Goal: Communication & Community: Answer question/provide support

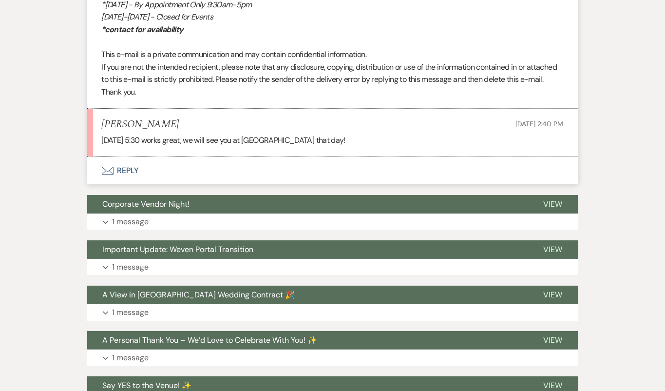
scroll to position [2194, 0]
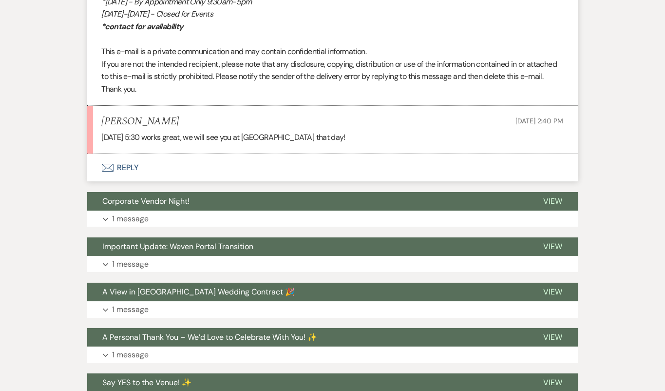
click at [173, 181] on button "Envelope Reply" at bounding box center [332, 167] width 491 height 27
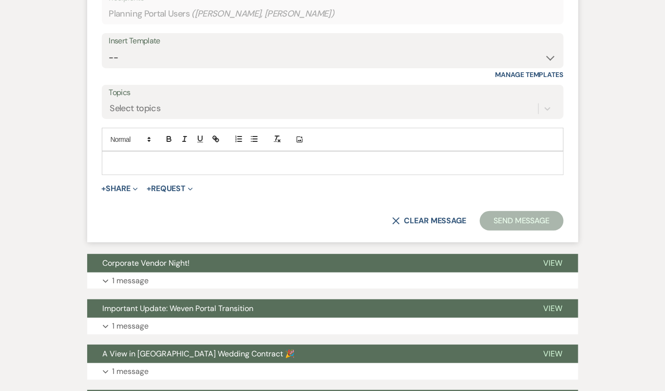
click at [187, 168] on p at bounding box center [333, 162] width 446 height 11
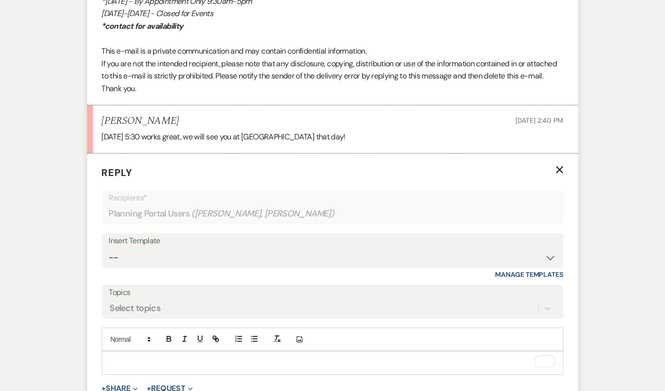
scroll to position [2360, 0]
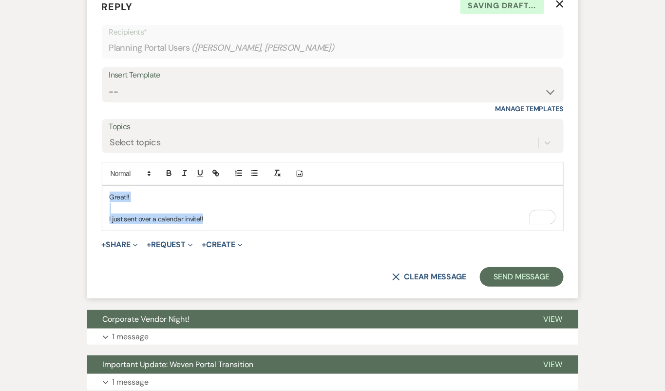
drag, startPoint x: 219, startPoint y: 230, endPoint x: 80, endPoint y: 183, distance: 146.8
copy div "Great!! I just sent over a calendar invite!!"
click at [161, 101] on select "-- Tour Confirmation Contract (Pre-Booked Leads) Out of office Inquiry Email Al…" at bounding box center [332, 91] width 447 height 19
click at [206, 224] on p "I just sent over a calendar invite!!" at bounding box center [333, 218] width 446 height 11
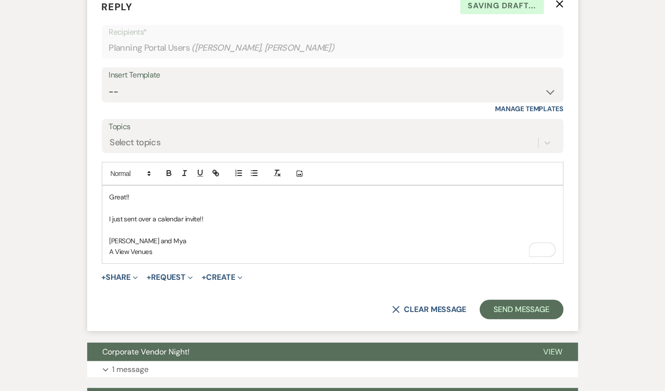
click at [110, 246] on p "[PERSON_NAME] and Mya" at bounding box center [333, 240] width 446 height 11
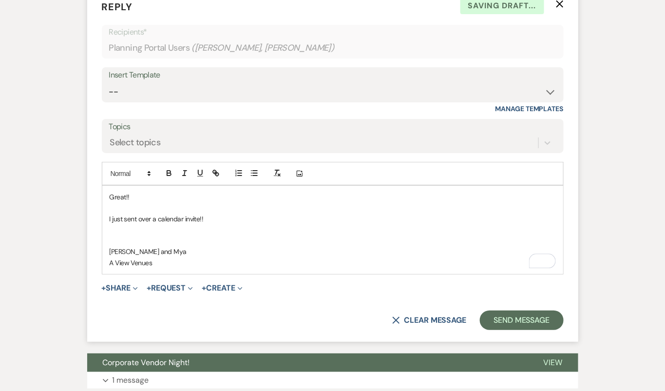
click at [122, 246] on p "To enrich screen reader interactions, please activate Accessibility in Grammarl…" at bounding box center [333, 240] width 446 height 11
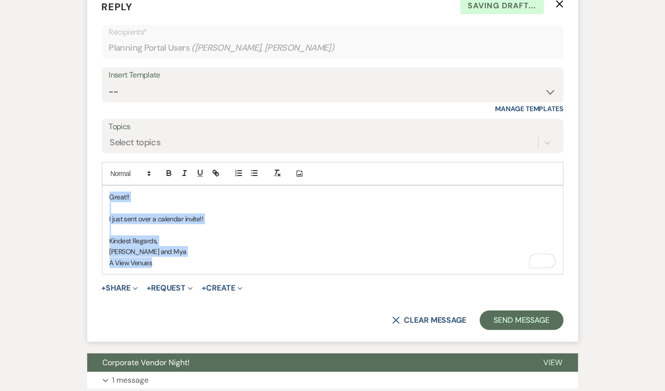
drag, startPoint x: 161, startPoint y: 278, endPoint x: 100, endPoint y: 191, distance: 105.6
click at [100, 191] on form "Reply X Saving draft... Recipients* Planning Portal Users ( [PERSON_NAME], [PER…" at bounding box center [332, 165] width 491 height 354
copy div "Great!! I just sent over a calendar invite!! Kindest Regards, [PERSON_NAME] and…"
click at [173, 101] on select "-- Tour Confirmation Contract (Pre-Booked Leads) Out of office Inquiry Email Al…" at bounding box center [332, 91] width 447 height 19
select select "4142"
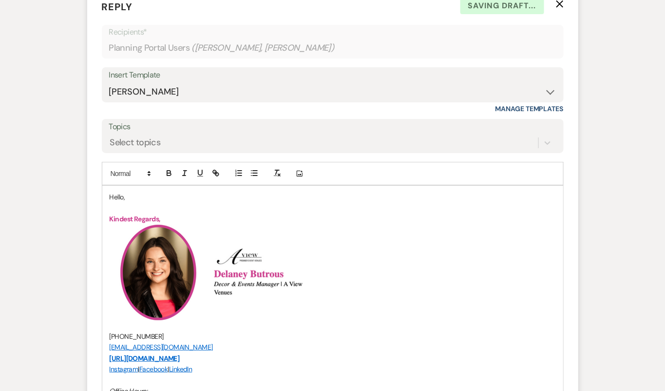
click at [123, 202] on p "Hello," at bounding box center [333, 196] width 446 height 11
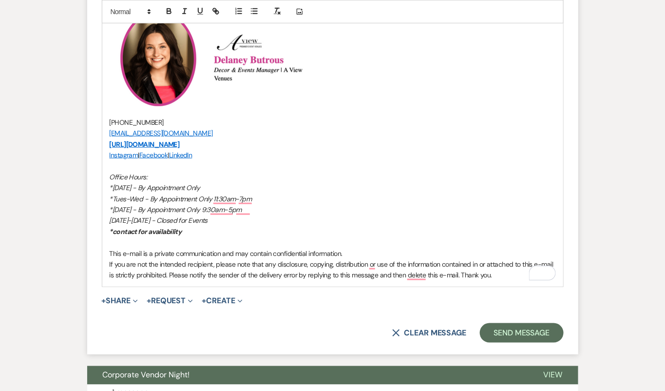
scroll to position [2741, 0]
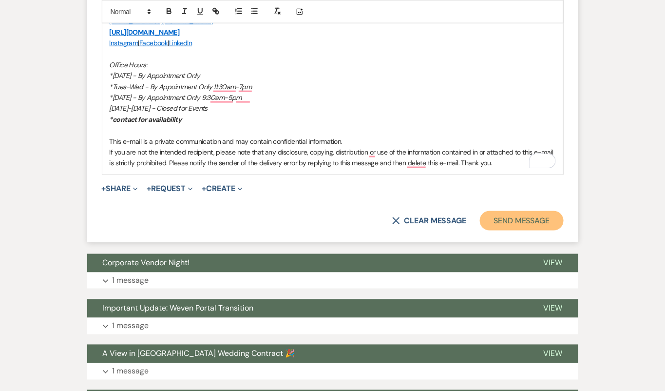
click at [505, 230] on button "Send Message" at bounding box center [521, 220] width 83 height 19
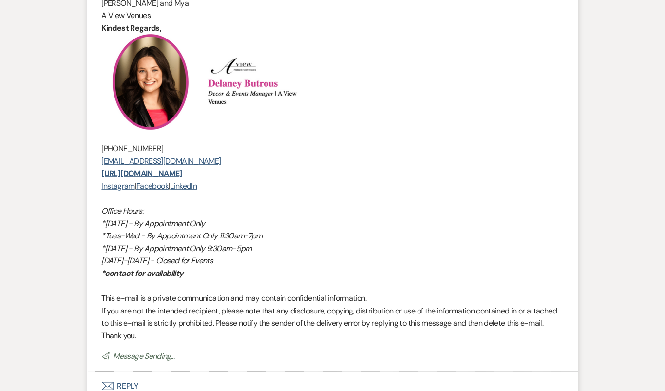
scroll to position [2306, 0]
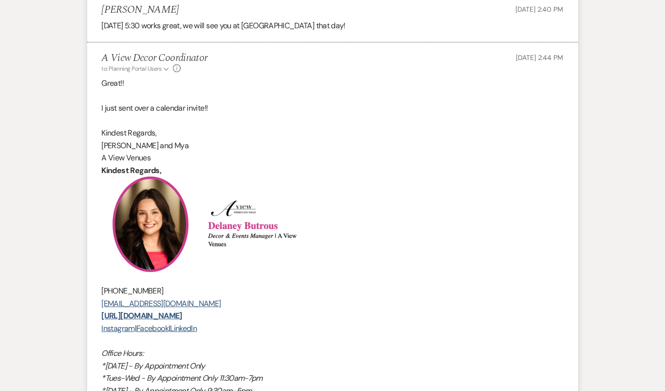
click at [409, 114] on p "I just sent over a calendar invite!!" at bounding box center [333, 108] width 462 height 13
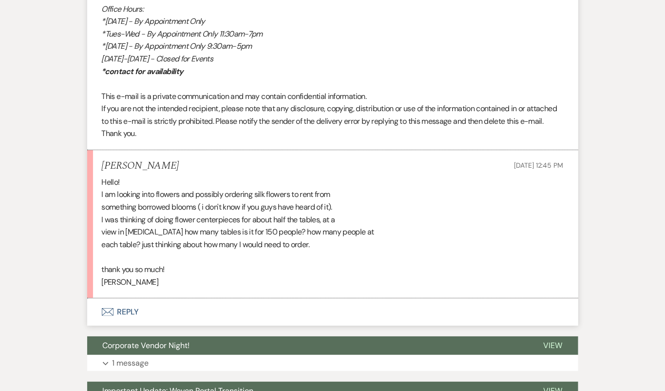
click at [314, 273] on li "Mary Pearson Sep 10, 2025, 12:45 PM Hello! I am looking into flowers and possib…" at bounding box center [332, 224] width 491 height 148
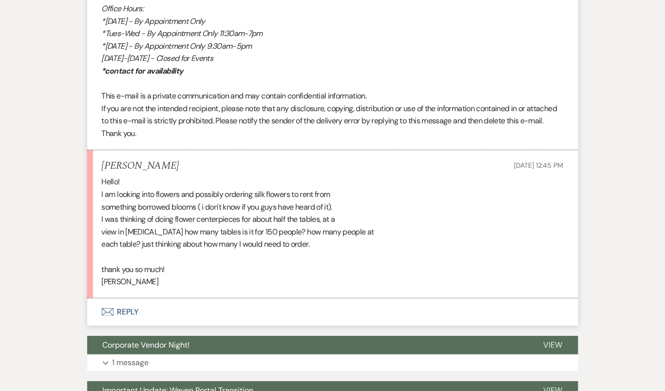
click at [314, 298] on button "Envelope Reply" at bounding box center [332, 311] width 491 height 27
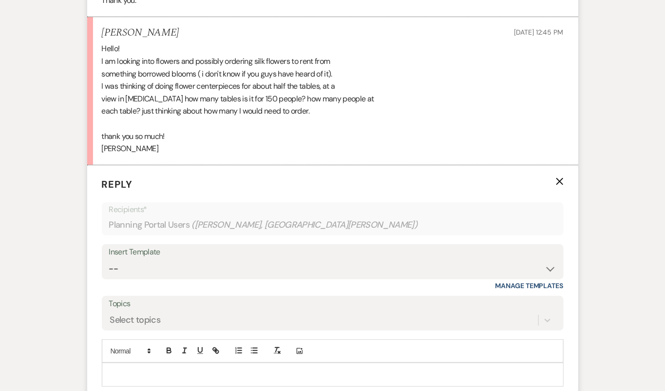
scroll to position [5990, 0]
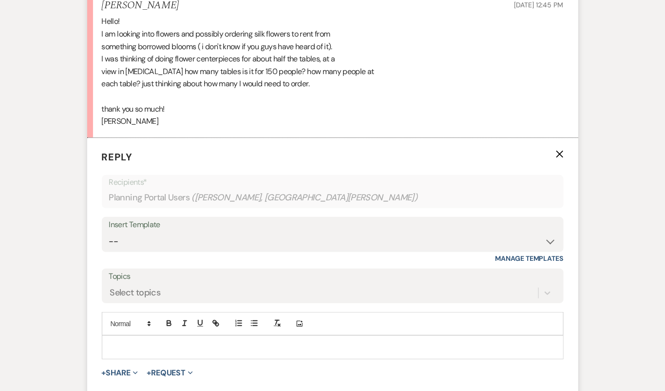
click at [305, 341] on p at bounding box center [333, 346] width 446 height 11
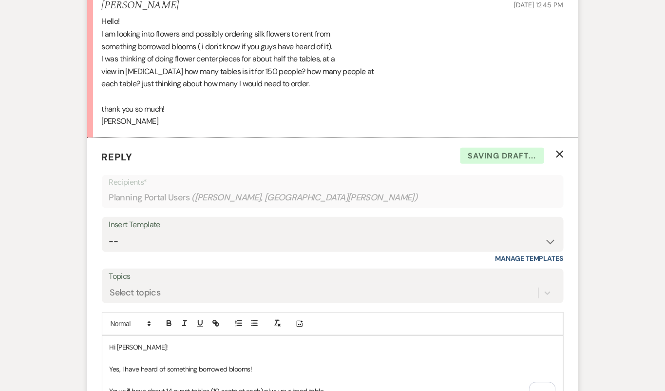
click at [258, 385] on p "You will have about 14 guest tables (10 seats at each) plus your head table" at bounding box center [333, 390] width 446 height 11
click at [220, 385] on p "You will have about 14 guest tables (10 seats at each) plus your head table" at bounding box center [333, 390] width 446 height 11
drag, startPoint x: 259, startPoint y: 366, endPoint x: 244, endPoint y: 365, distance: 14.6
click at [244, 385] on p "You will have about 14 guest tables (10 seats at each) plus your head table" at bounding box center [333, 390] width 446 height 11
click at [248, 385] on p "You will have about 14 guest tables (10 seats at 13 of them, 12 at 3 of them) p…" at bounding box center [333, 390] width 446 height 11
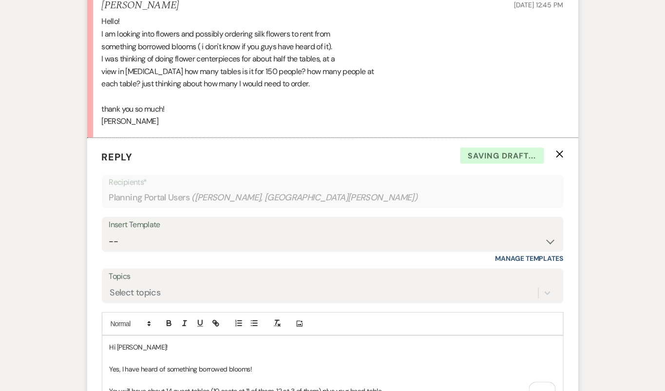
click at [283, 385] on p "You will have about 14 guest tables (10 seats at 11 of them, 12 at 3 of them) p…" at bounding box center [333, 390] width 446 height 11
click at [273, 385] on p "You will have about 14 guest tables (10 seats at 11 of them, 12 seats at 3 of t…" at bounding box center [333, 390] width 446 height 11
click at [402, 385] on p "You will have about 14 guest tables (10 seats at 11 of them, 12 seats at 3 of t…" at bounding box center [333, 390] width 446 height 11
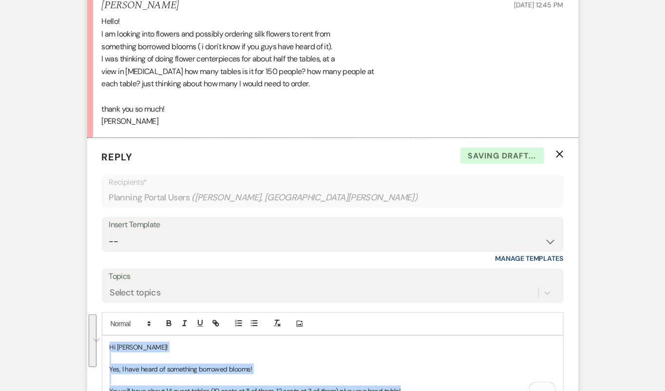
drag, startPoint x: 415, startPoint y: 369, endPoint x: 108, endPoint y: 293, distance: 316.7
click at [108, 312] on div "Add Photo Hi Mary! Yes, I have heard of something borrowed blooms! You will hav…" at bounding box center [333, 357] width 462 height 91
copy div "Hi Mary! Yes, I have heard of something borrowed blooms! You will have about 14…"
click at [185, 232] on select "-- Tour Confirmation Contract (Pre-Booked Leads) Out of office Inquiry Email Al…" at bounding box center [332, 241] width 447 height 19
select select "4142"
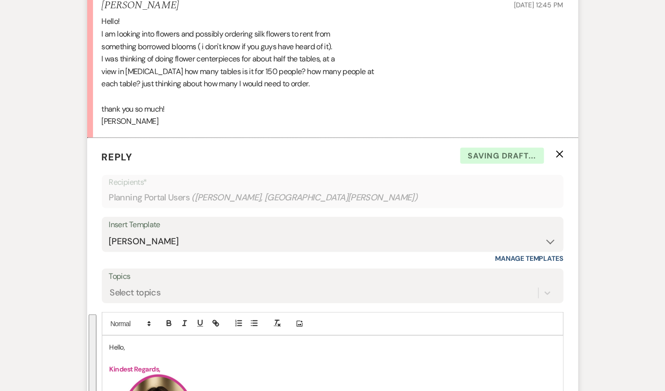
click at [115, 341] on p "Hello," at bounding box center [333, 346] width 446 height 11
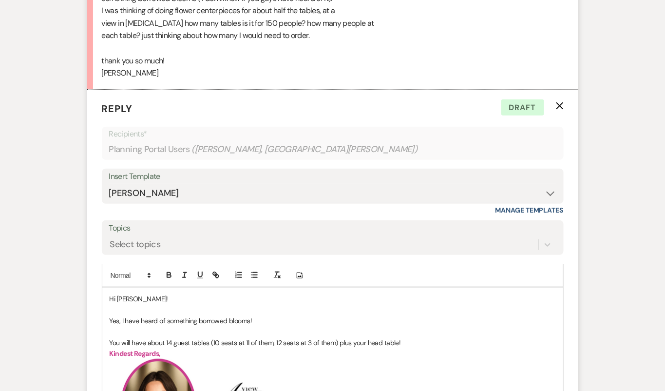
scroll to position [6040, 0]
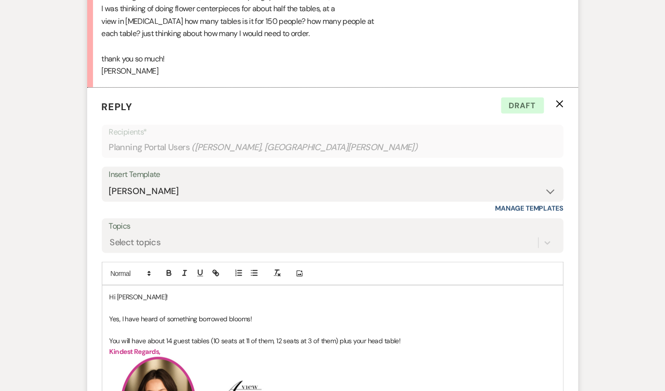
click at [120, 313] on p "Yes, I have heard of something borrowed blooms!" at bounding box center [333, 318] width 446 height 11
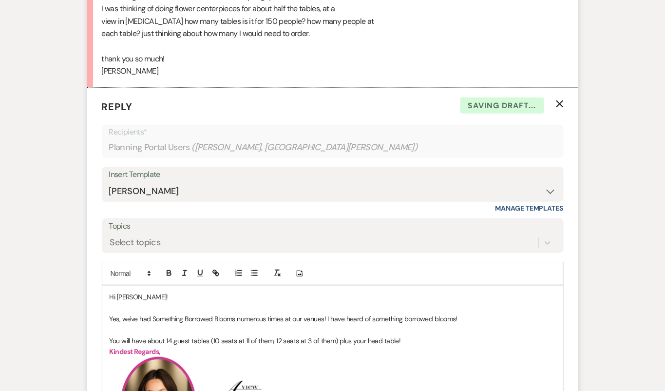
click at [150, 313] on p "Yes, we've had Something Borrowed Blooms numerous times at our venues! I have h…" at bounding box center [333, 318] width 446 height 11
drag, startPoint x: 323, startPoint y: 298, endPoint x: 500, endPoint y: 300, distance: 177.3
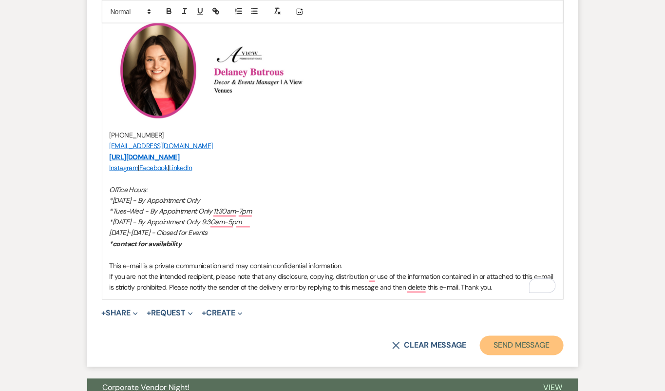
click at [504, 336] on button "Send Message" at bounding box center [521, 345] width 83 height 19
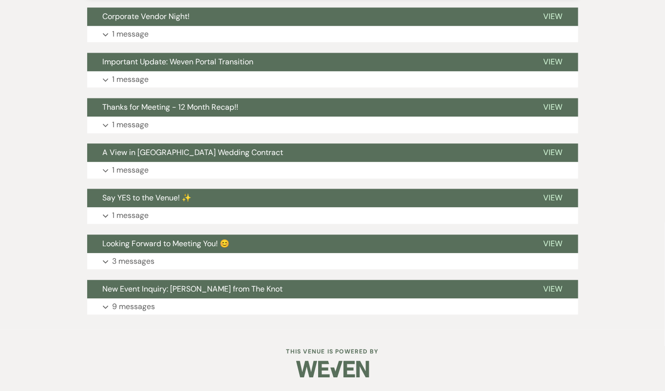
scroll to position [6564, 0]
